Goal: Information Seeking & Learning: Learn about a topic

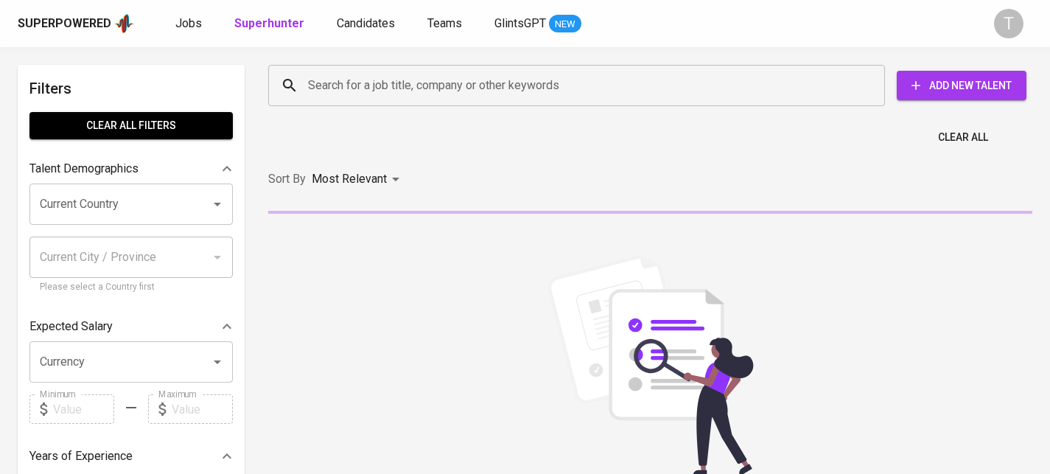
click at [473, 79] on input "Search for a job title, company or other keywords" at bounding box center [580, 86] width 552 height 28
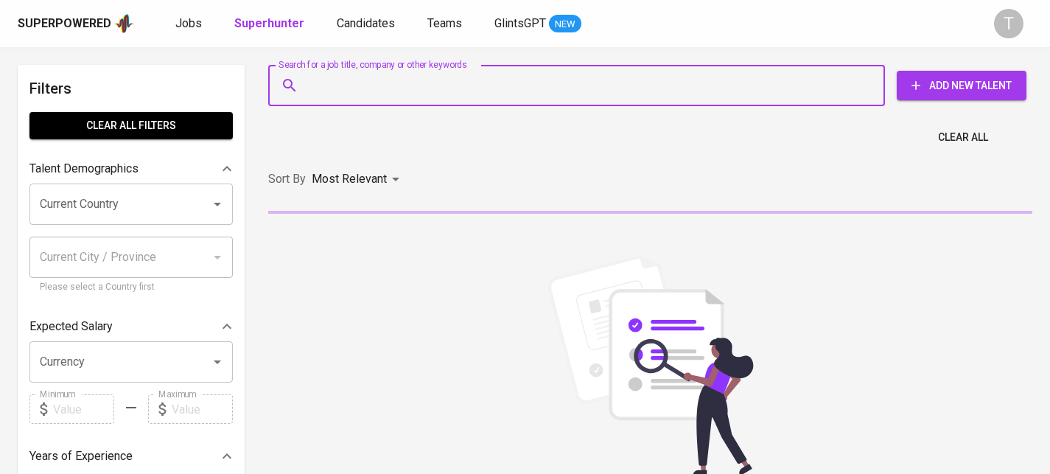
paste input "haipv2@gmail.com"
type input "haipv2@gmail.com"
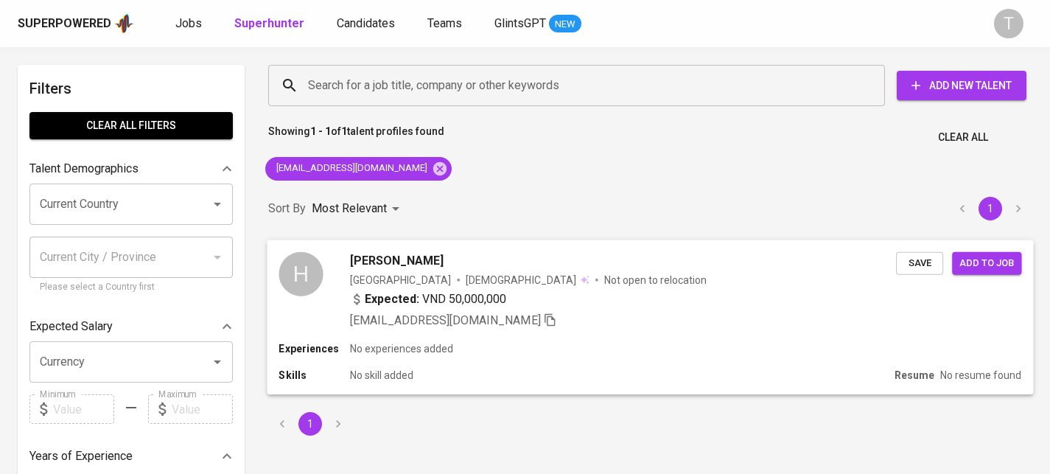
click at [677, 350] on div "Experiences No experiences added" at bounding box center [650, 348] width 743 height 15
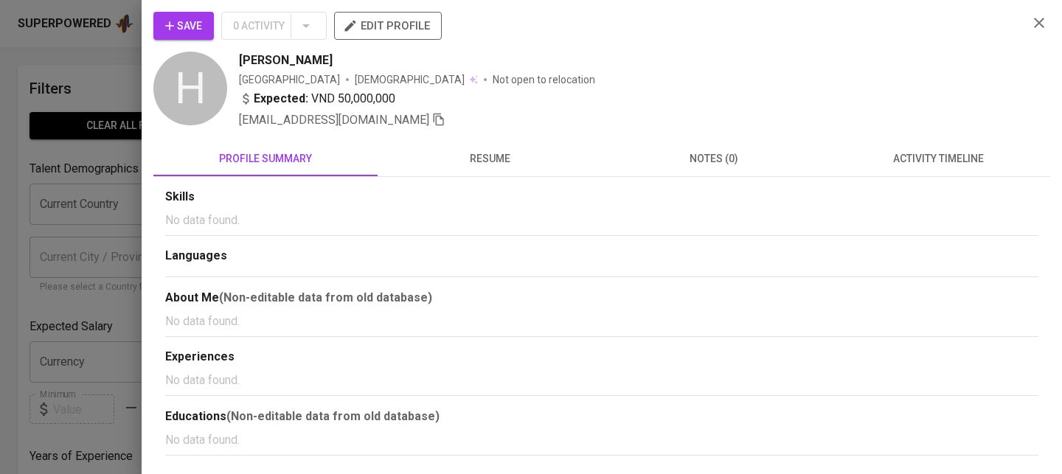
click at [454, 164] on button "resume" at bounding box center [489, 158] width 224 height 35
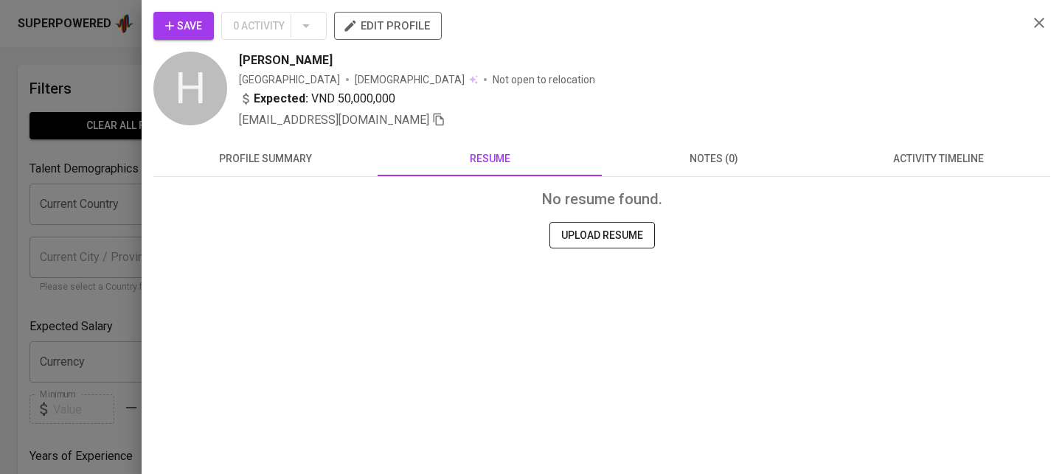
click at [100, 293] on div at bounding box center [531, 237] width 1062 height 474
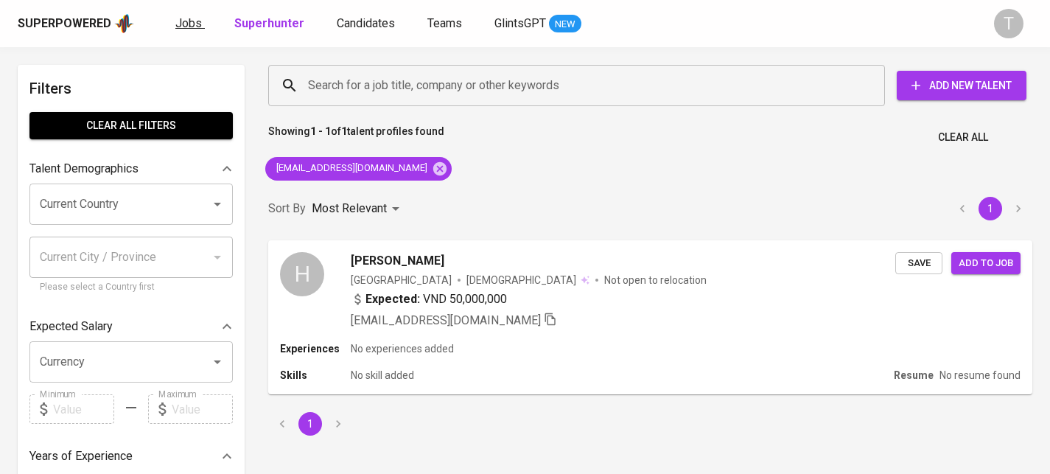
click at [182, 19] on span "Jobs" at bounding box center [188, 23] width 27 height 14
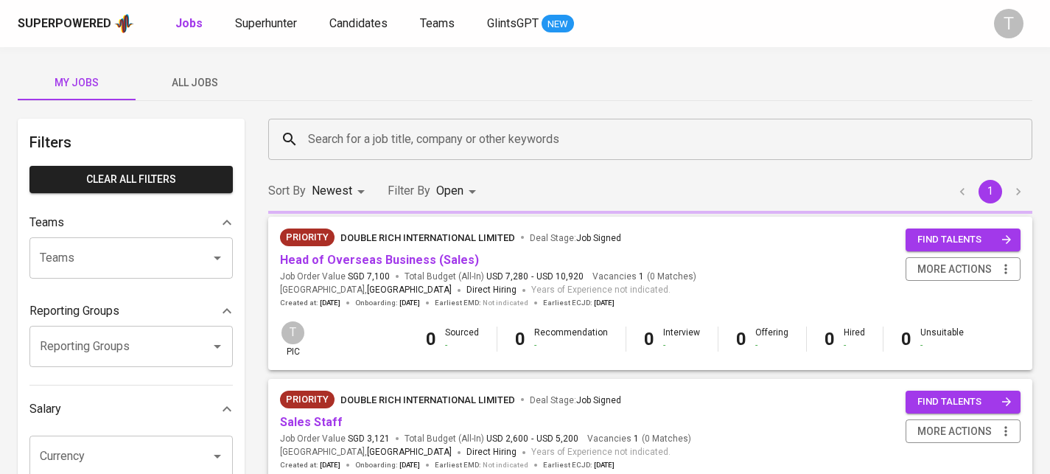
click at [195, 71] on button "All Jobs" at bounding box center [195, 82] width 118 height 35
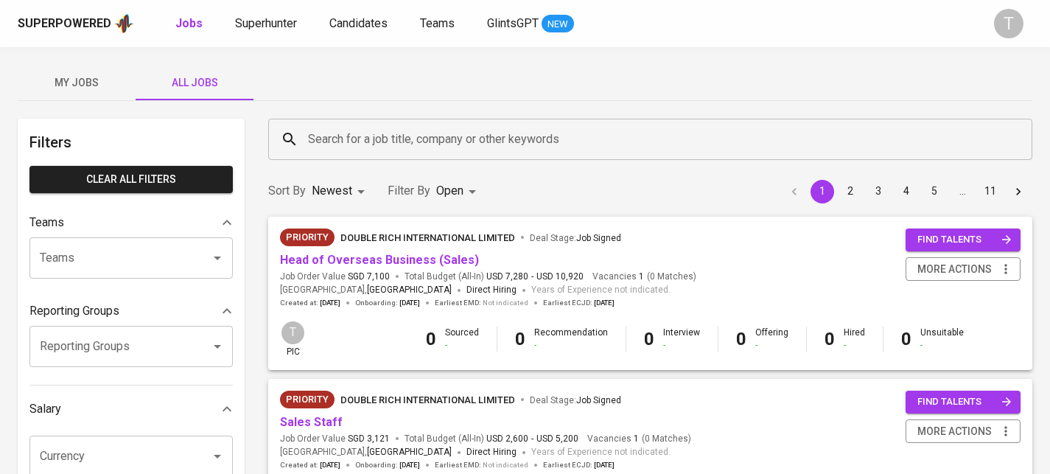
click at [395, 136] on input "Search for a job title, company or other keywords" at bounding box center [654, 139] width 700 height 28
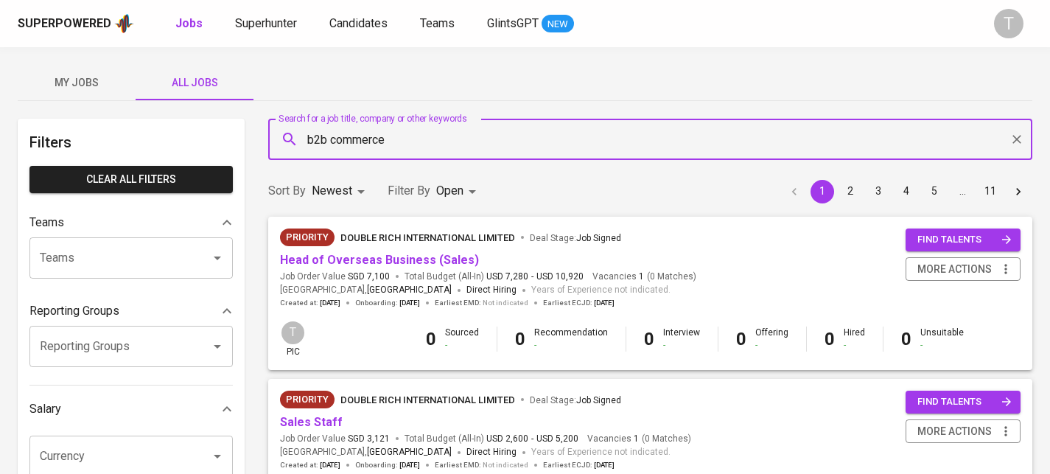
type input "b2b commerce"
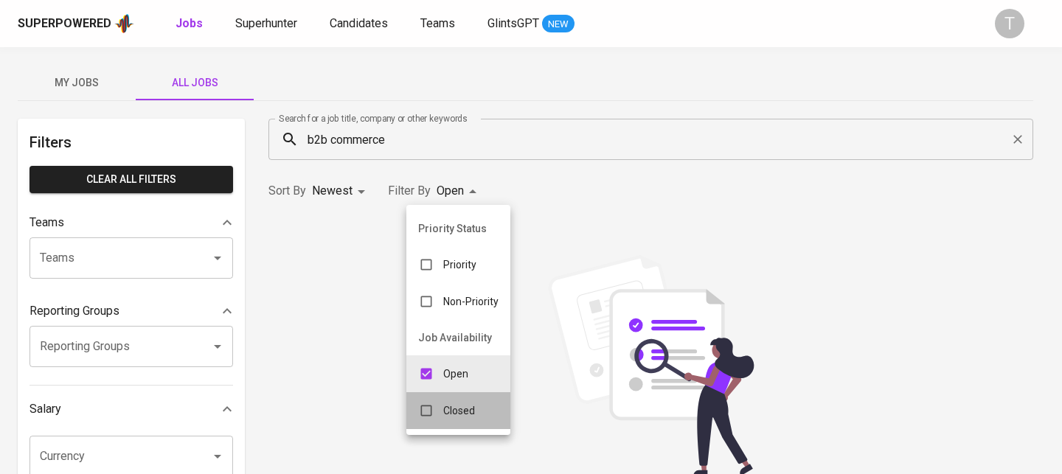
click at [457, 409] on p "Closed" at bounding box center [459, 410] width 32 height 15
type input "OPEN,CLOSE"
checkbox input "true"
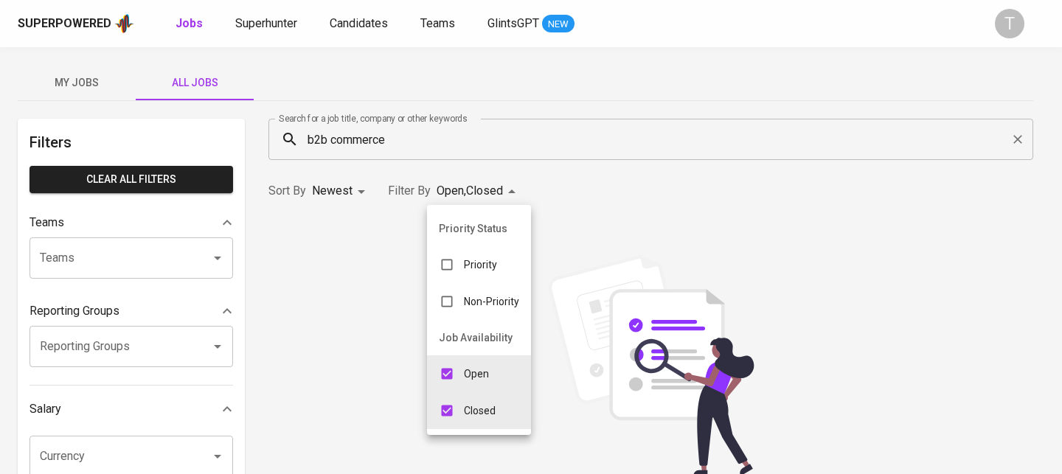
click at [461, 372] on div "Open" at bounding box center [464, 374] width 74 height 28
type input "CLOSE"
checkbox input "false"
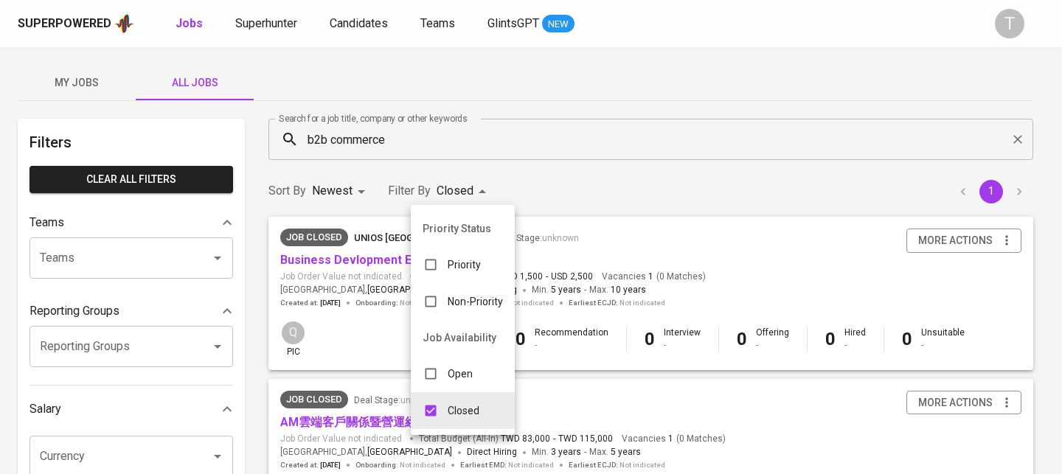
click at [569, 192] on div at bounding box center [531, 237] width 1062 height 474
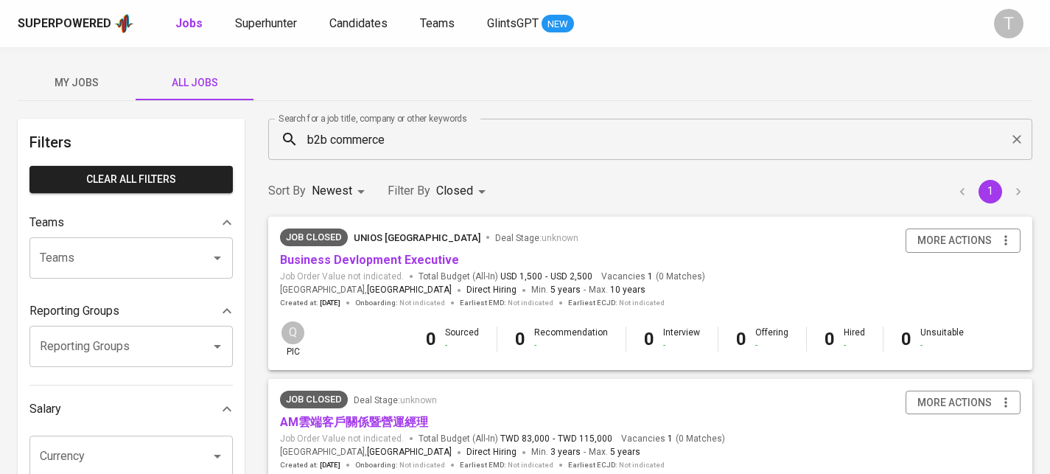
click at [598, 170] on div "Sort By Newest NEWEST Filter By Closed CLOSE 1" at bounding box center [650, 191] width 782 height 45
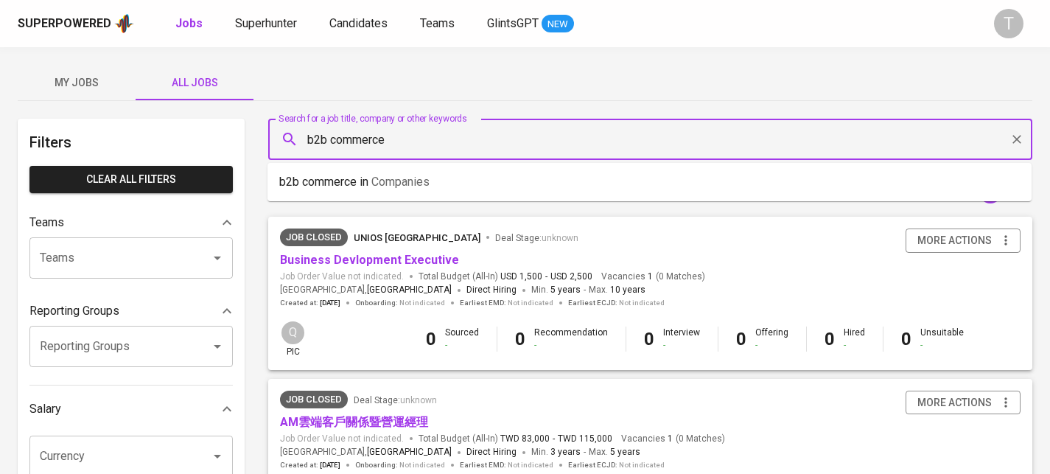
drag, startPoint x: 426, startPoint y: 130, endPoint x: 472, endPoint y: 142, distance: 47.0
click at [472, 142] on input "b2b commerce" at bounding box center [654, 139] width 700 height 28
paste input "B2B C"
click at [331, 133] on input "B2B Commerce" at bounding box center [654, 139] width 700 height 28
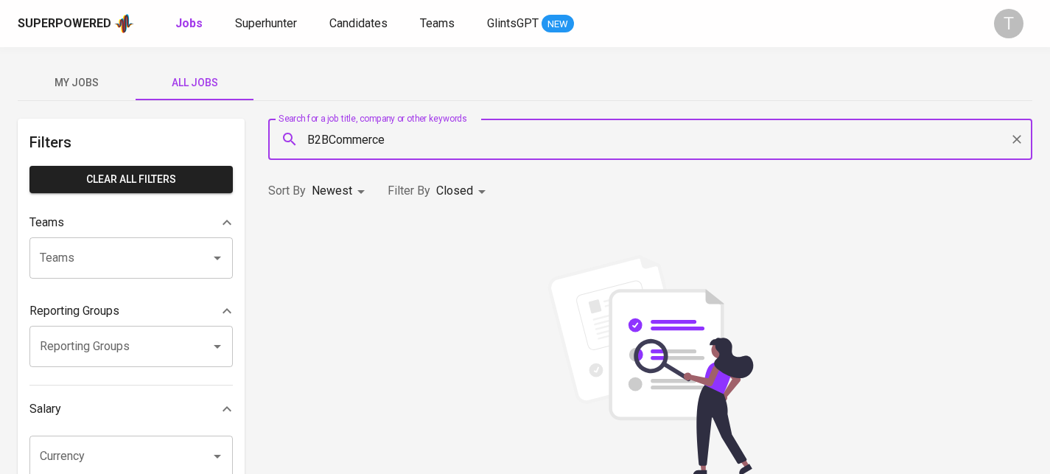
click at [618, 66] on div "My Jobs All Jobs" at bounding box center [525, 82] width 1015 height 35
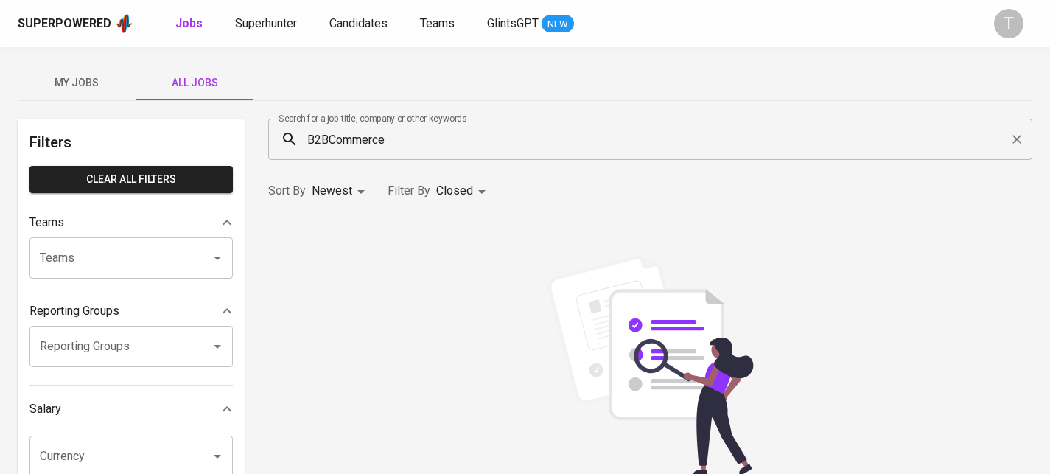
click at [453, 141] on input "B2BCommerce" at bounding box center [654, 139] width 700 height 28
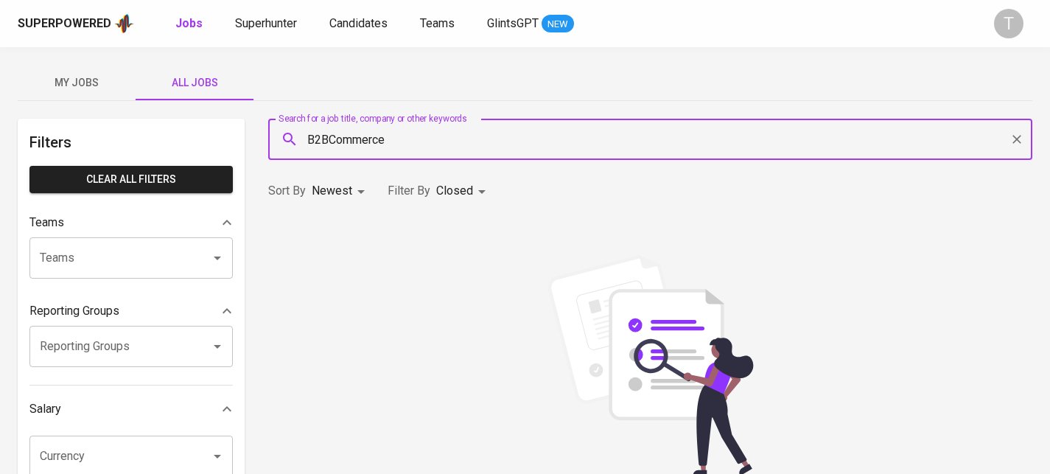
click at [325, 136] on input "B2BCommerce" at bounding box center [654, 139] width 700 height 28
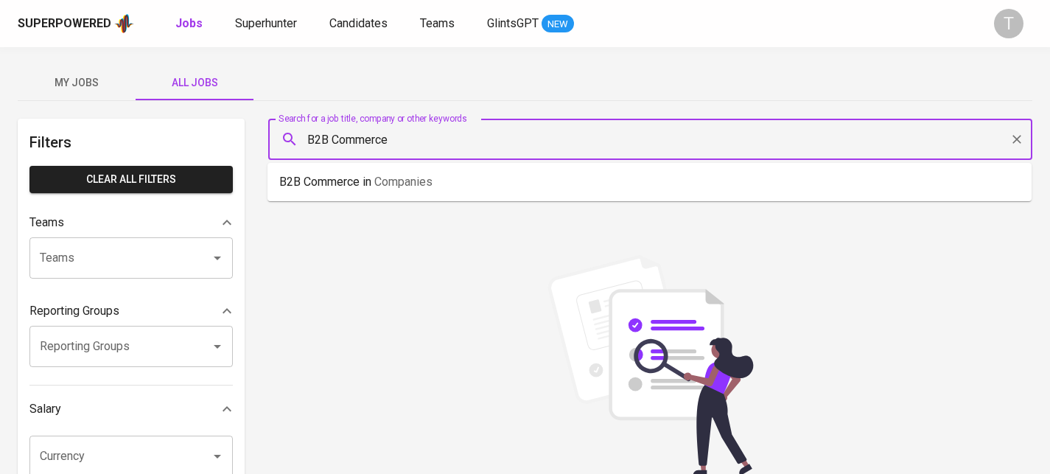
type input "B2B Commerce"
